Goal: Check status: Check status

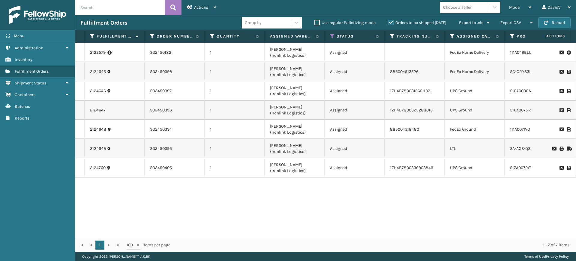
click at [393, 23] on label "Orders to be shipped [DATE]" at bounding box center [417, 22] width 58 height 5
click at [389, 23] on input "Orders to be shipped [DATE]" at bounding box center [388, 21] width 0 height 4
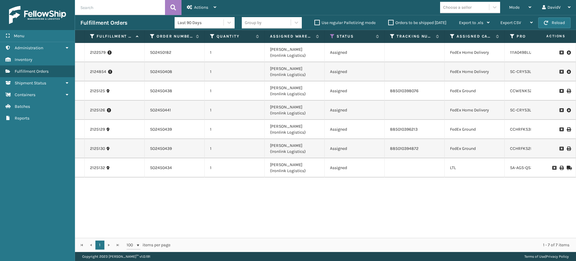
click at [393, 23] on label "Orders to be shipped [DATE]" at bounding box center [417, 22] width 58 height 5
click at [389, 23] on input "Orders to be shipped [DATE]" at bounding box center [388, 21] width 0 height 4
click at [252, 201] on div "2122579 SO2450182 1 [PERSON_NAME] (Ironlink Logistics) Assigned FedEx Home Deli…" at bounding box center [325, 140] width 501 height 195
click at [391, 22] on label "Orders to be shipped [DATE]" at bounding box center [417, 22] width 58 height 5
click at [389, 22] on input "Orders to be shipped [DATE]" at bounding box center [388, 21] width 0 height 4
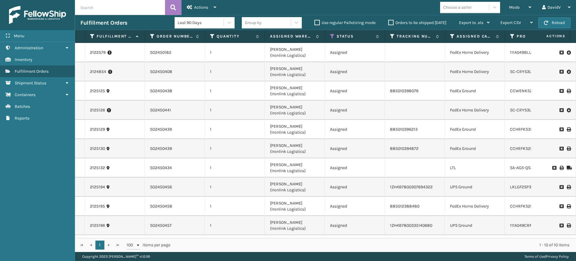
click at [391, 23] on label "Orders to be shipped [DATE]" at bounding box center [417, 22] width 58 height 5
click at [389, 23] on input "Orders to be shipped [DATE]" at bounding box center [388, 21] width 0 height 4
click at [391, 23] on label "Orders to be shipped [DATE]" at bounding box center [417, 22] width 58 height 5
click at [389, 23] on input "Orders to be shipped [DATE]" at bounding box center [388, 21] width 0 height 4
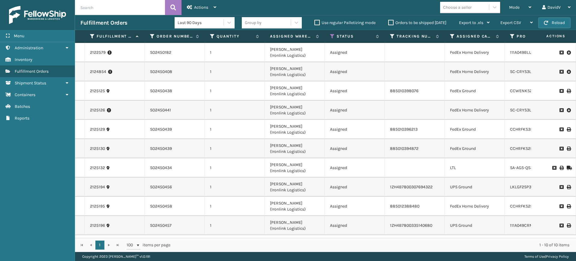
click at [391, 21] on label "Orders to be shipped [DATE]" at bounding box center [417, 22] width 58 height 5
click at [389, 21] on input "Orders to be shipped [DATE]" at bounding box center [388, 21] width 0 height 4
click at [391, 21] on label "Orders to be shipped [DATE]" at bounding box center [417, 22] width 58 height 5
click at [389, 21] on input "Orders to be shipped [DATE]" at bounding box center [388, 21] width 0 height 4
click at [392, 20] on label "Orders to be shipped [DATE]" at bounding box center [417, 22] width 58 height 5
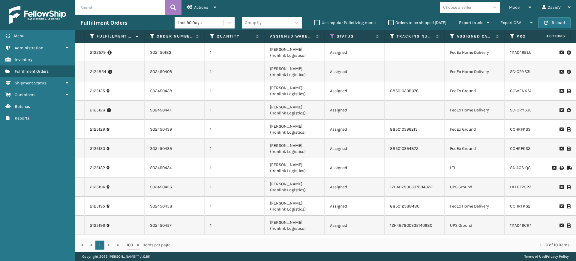
click at [389, 20] on input "Orders to be shipped [DATE]" at bounding box center [388, 21] width 0 height 4
click at [391, 22] on label "Orders to be shipped [DATE]" at bounding box center [417, 22] width 58 height 5
click at [389, 22] on input "Orders to be shipped [DATE]" at bounding box center [388, 21] width 0 height 4
click at [394, 22] on label "Orders to be shipped [DATE]" at bounding box center [417, 22] width 58 height 5
click at [389, 22] on input "Orders to be shipped [DATE]" at bounding box center [388, 21] width 0 height 4
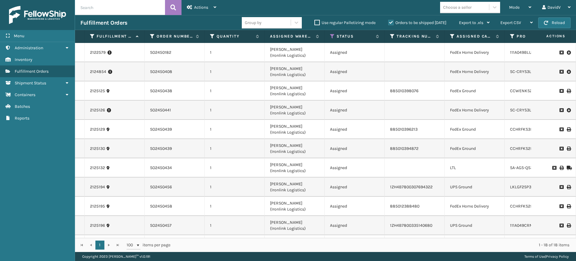
click at [394, 22] on label "Orders to be shipped [DATE]" at bounding box center [417, 22] width 58 height 5
click at [389, 22] on input "Orders to be shipped [DATE]" at bounding box center [388, 21] width 0 height 4
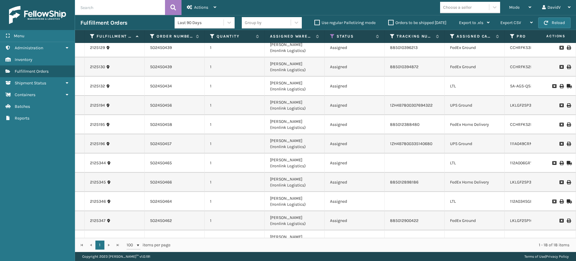
scroll to position [0, 0]
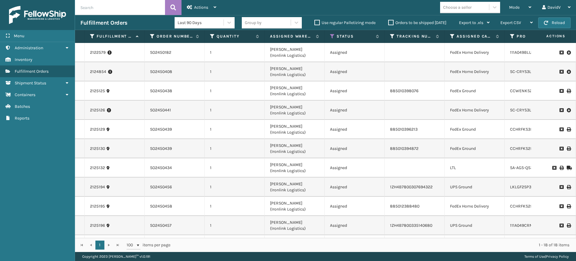
click at [392, 23] on label "Orders to be shipped [DATE]" at bounding box center [417, 22] width 58 height 5
click at [389, 23] on input "Orders to be shipped [DATE]" at bounding box center [388, 21] width 0 height 4
click at [392, 23] on label "Orders to be shipped [DATE]" at bounding box center [417, 22] width 58 height 5
click at [389, 23] on input "Orders to be shipped [DATE]" at bounding box center [388, 21] width 0 height 4
click at [391, 23] on label "Orders to be shipped [DATE]" at bounding box center [417, 22] width 58 height 5
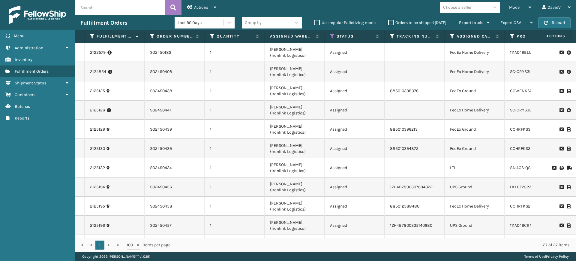
click at [389, 23] on input "Orders to be shipped [DATE]" at bounding box center [388, 21] width 0 height 4
click at [391, 23] on label "Orders to be shipped [DATE]" at bounding box center [417, 22] width 58 height 5
click at [389, 23] on input "Orders to be shipped [DATE]" at bounding box center [388, 21] width 0 height 4
